Goal: Transaction & Acquisition: Purchase product/service

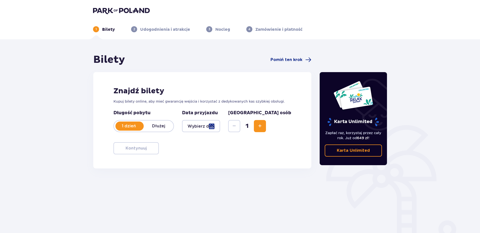
click at [206, 121] on div at bounding box center [201, 126] width 38 height 12
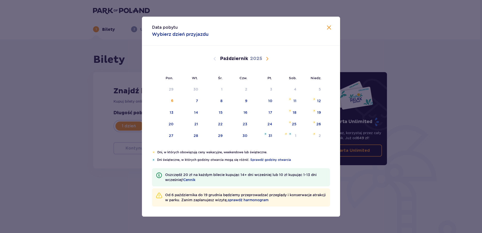
click at [266, 59] on span "Następny miesiąc" at bounding box center [267, 59] width 6 height 6
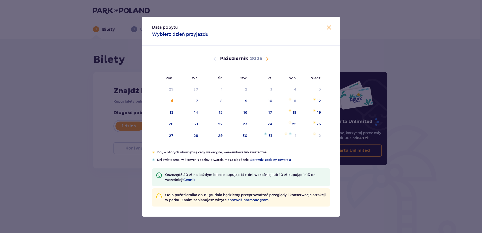
click at [266, 59] on span "Następny miesiąc" at bounding box center [267, 59] width 6 height 6
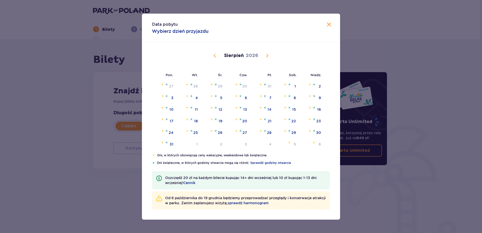
click at [214, 58] on span "Poprzedni miesiąc" at bounding box center [215, 56] width 6 height 6
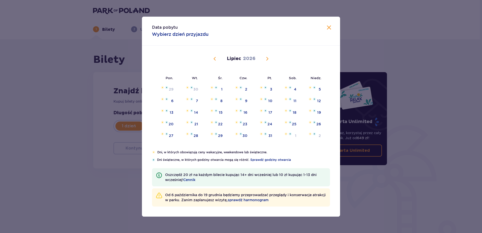
click at [214, 58] on span "Poprzedni miesiąc" at bounding box center [215, 59] width 6 height 6
click at [242, 139] on div "28" at bounding box center [238, 135] width 25 height 11
type input "[DATE]"
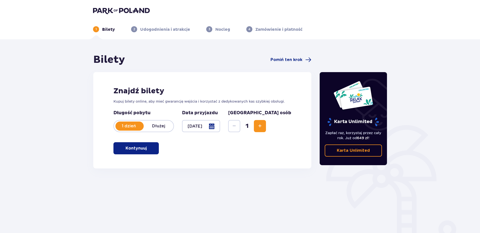
click at [266, 122] on button "Zwiększ" at bounding box center [260, 126] width 12 height 12
click at [263, 126] on span "Zwiększ" at bounding box center [260, 126] width 6 height 6
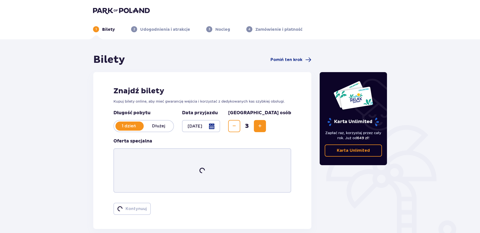
click at [263, 126] on span "Zwiększ" at bounding box center [260, 126] width 6 height 6
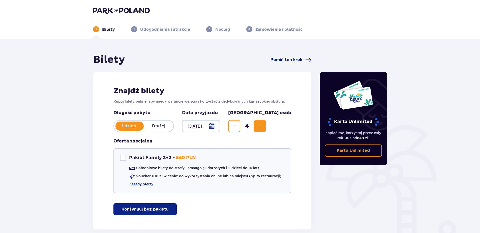
click at [263, 126] on span "Zwiększ" at bounding box center [260, 126] width 6 height 6
click at [240, 126] on button "Zmniejsz" at bounding box center [234, 126] width 12 height 12
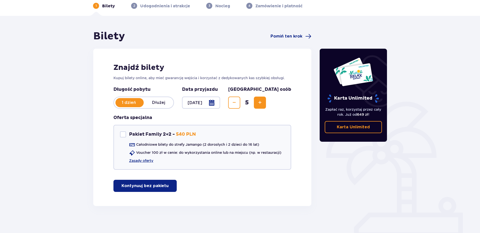
scroll to position [23, 0]
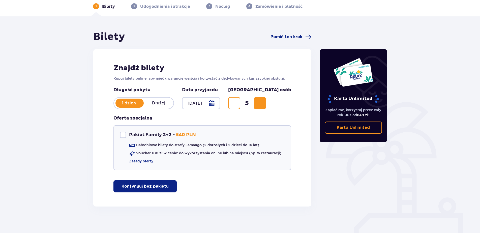
click at [263, 103] on span "Zwiększ" at bounding box center [260, 103] width 6 height 6
click at [155, 188] on p "Kontynuuj bez pakietu" at bounding box center [145, 187] width 47 height 6
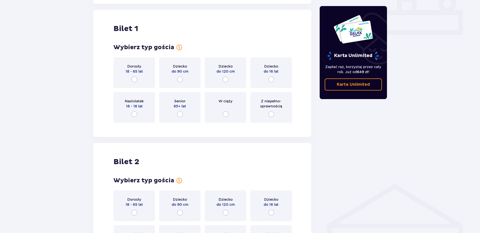
scroll to position [229, 0]
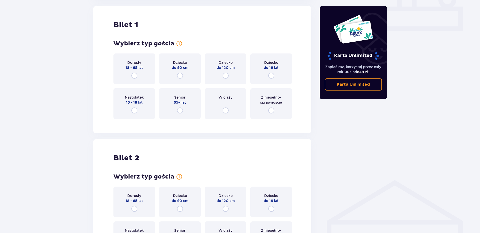
click at [135, 77] on input "radio" at bounding box center [134, 76] width 6 height 6
radio input "true"
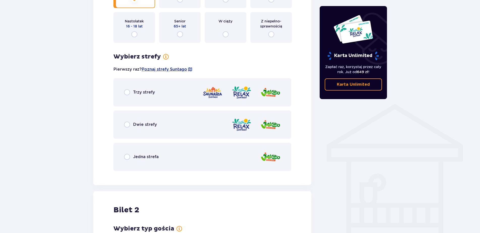
scroll to position [307, 0]
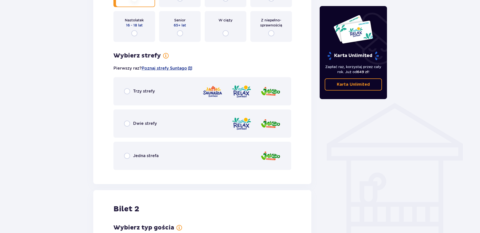
click at [124, 92] on input "radio" at bounding box center [127, 91] width 6 height 6
radio input "true"
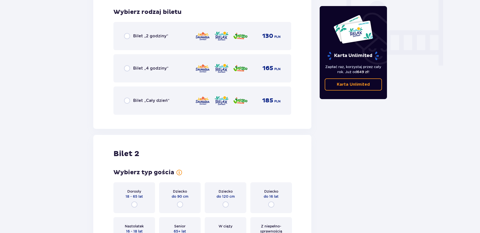
scroll to position [481, 0]
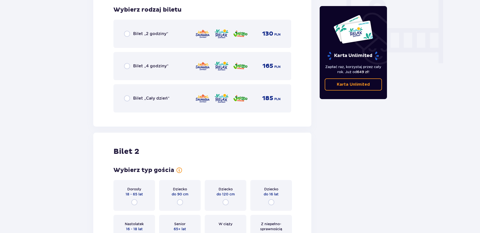
click at [126, 67] on input "radio" at bounding box center [127, 66] width 6 height 6
radio input "true"
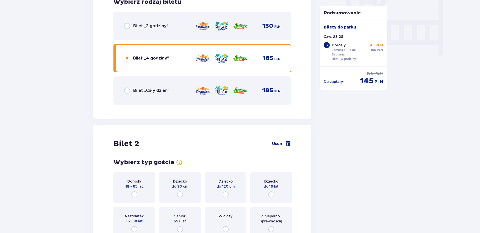
scroll to position [481, 0]
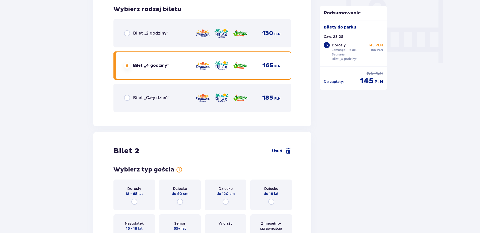
click at [128, 98] on input "radio" at bounding box center [127, 98] width 6 height 6
radio input "true"
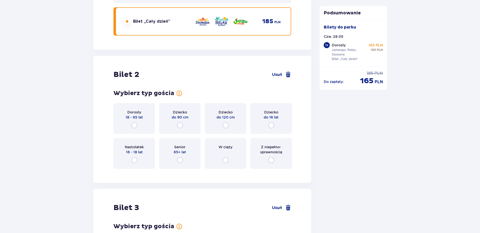
scroll to position [607, 0]
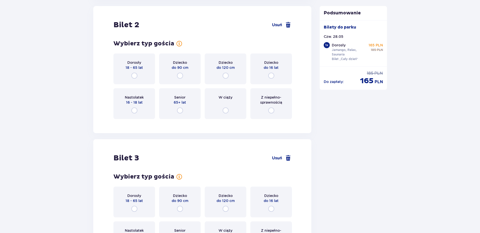
click at [134, 76] on input "radio" at bounding box center [134, 76] width 6 height 6
radio input "true"
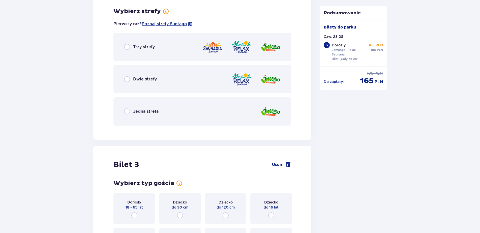
scroll to position [730, 0]
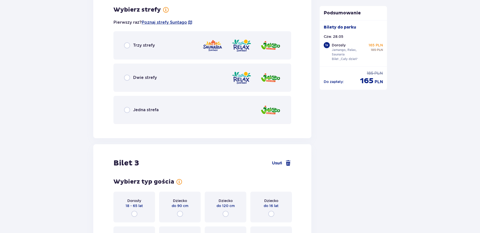
click at [129, 51] on div "Trzy strefy" at bounding box center [202, 45] width 178 height 28
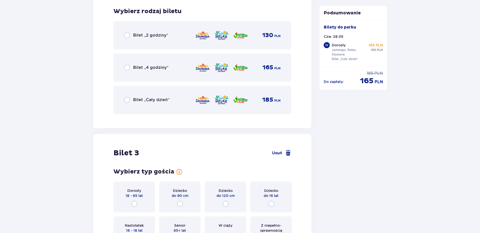
scroll to position [858, 0]
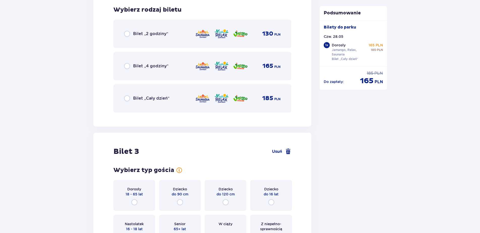
click at [124, 100] on input "radio" at bounding box center [127, 98] width 6 height 6
radio input "true"
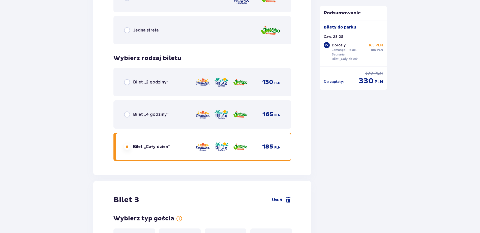
scroll to position [808, 0]
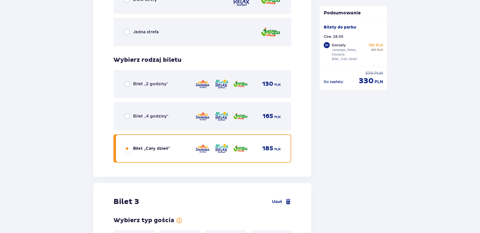
click at [130, 119] on input "radio" at bounding box center [127, 116] width 6 height 6
radio input "true"
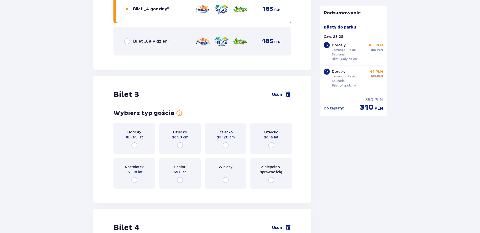
scroll to position [985, 0]
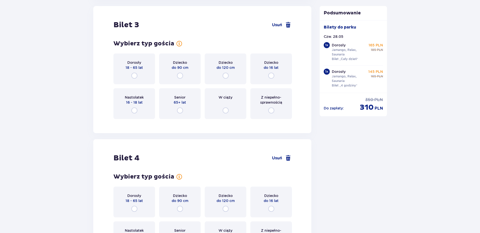
drag, startPoint x: 480, startPoint y: 129, endPoint x: 480, endPoint y: 132, distance: 3.1
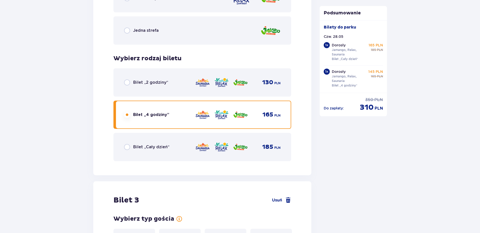
scroll to position [798, 0]
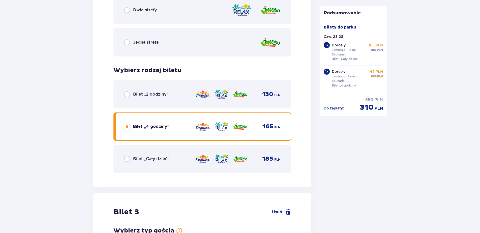
drag, startPoint x: 477, startPoint y: 129, endPoint x: 482, endPoint y: 128, distance: 5.0
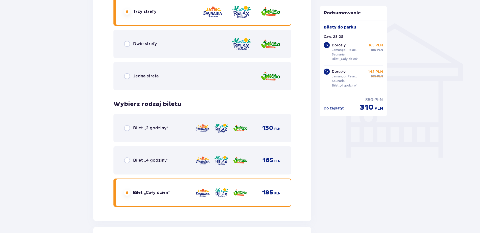
scroll to position [385, 0]
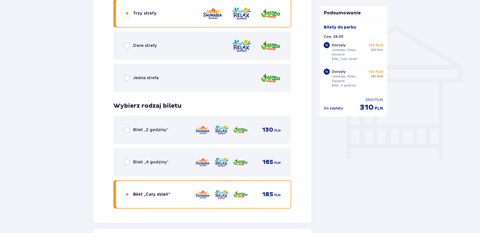
click at [136, 161] on span "Bilet „4 godziny”" at bounding box center [150, 162] width 35 height 6
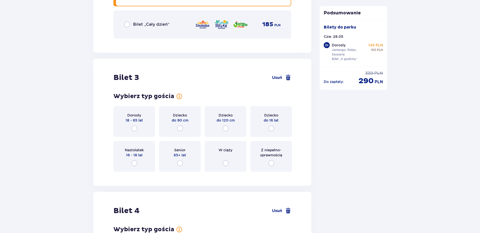
scroll to position [937, 0]
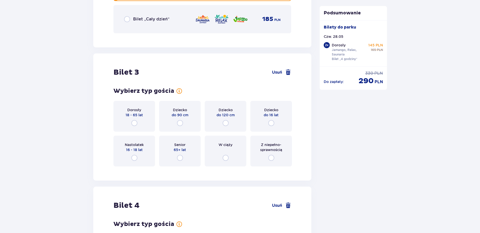
click at [136, 125] on input "radio" at bounding box center [134, 123] width 6 height 6
radio input "true"
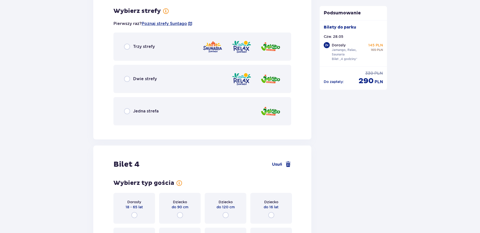
scroll to position [1108, 0]
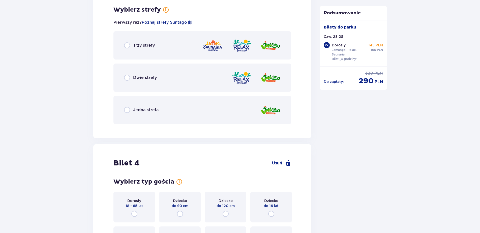
click at [125, 46] on input "radio" at bounding box center [127, 45] width 6 height 6
radio input "true"
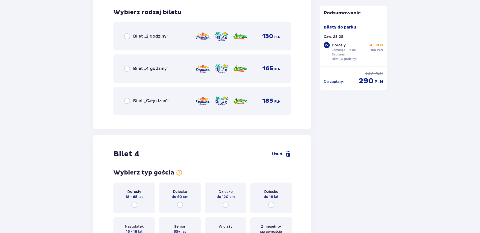
scroll to position [1236, 0]
